Goal: Find specific page/section: Find specific page/section

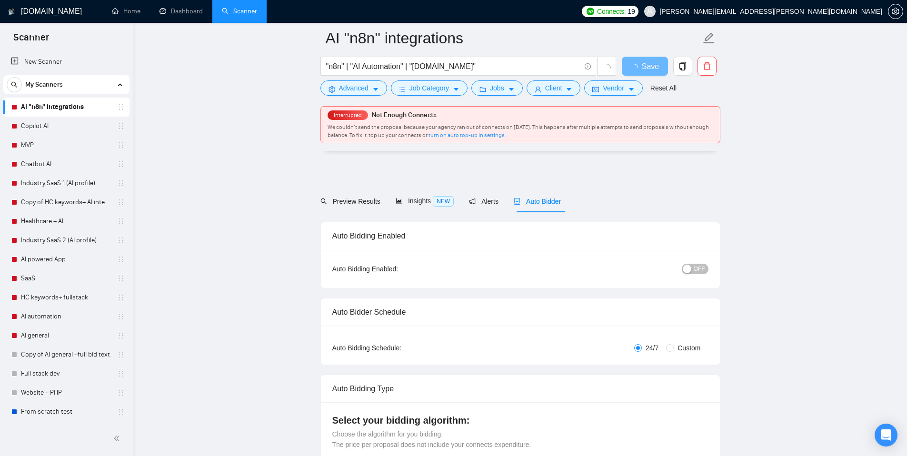
scroll to position [527, 0]
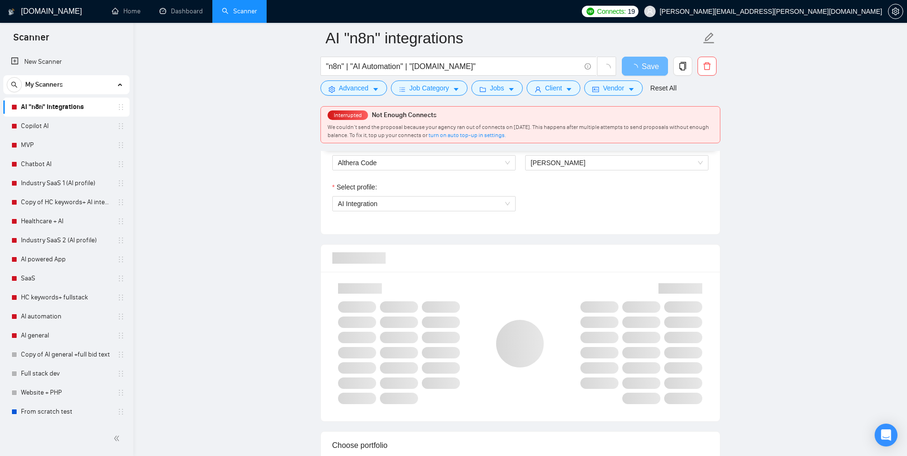
click at [806, 16] on span "[PERSON_NAME][EMAIL_ADDRESS][PERSON_NAME][DOMAIN_NAME]" at bounding box center [762, 11] width 249 height 30
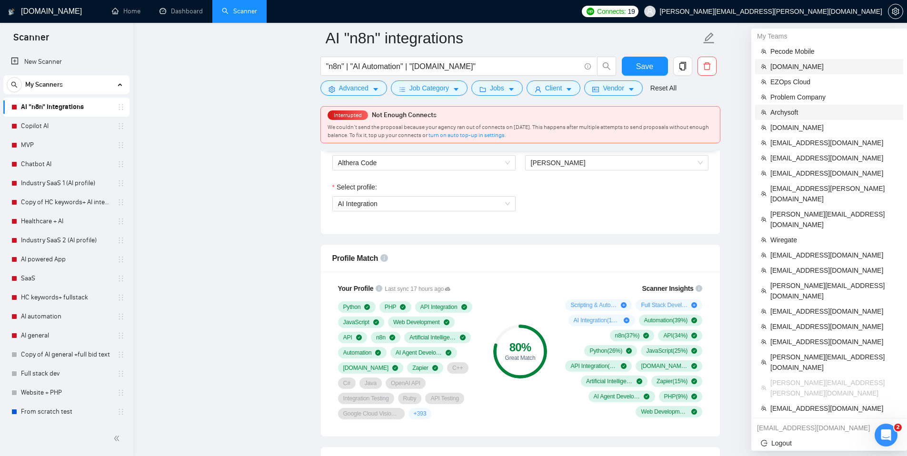
scroll to position [0, 0]
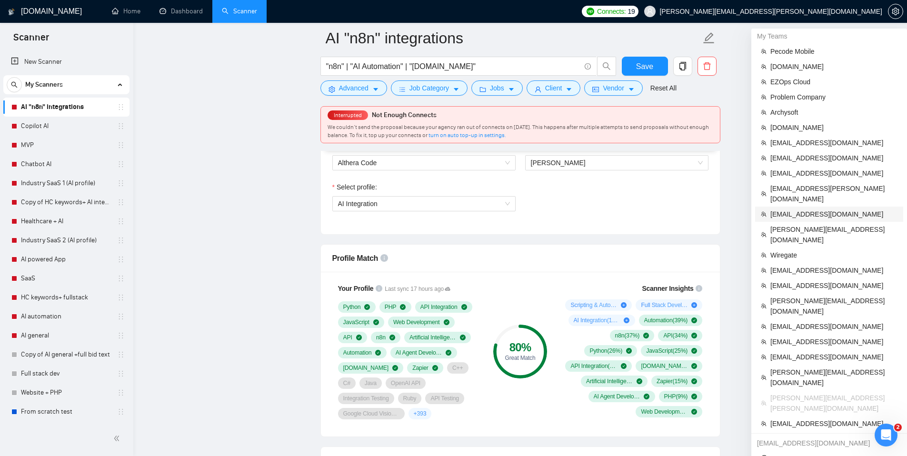
click at [790, 209] on span "[EMAIL_ADDRESS][DOMAIN_NAME]" at bounding box center [833, 214] width 127 height 10
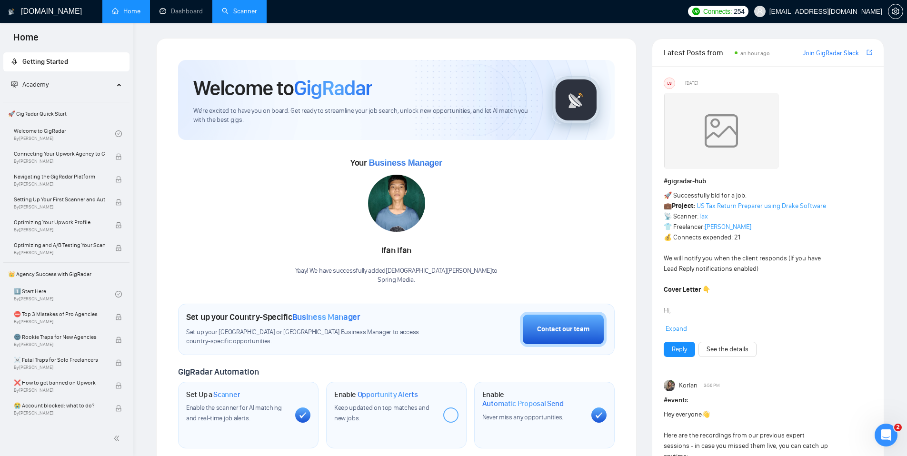
click at [231, 15] on link "Scanner" at bounding box center [239, 11] width 35 height 8
